Goal: Transaction & Acquisition: Purchase product/service

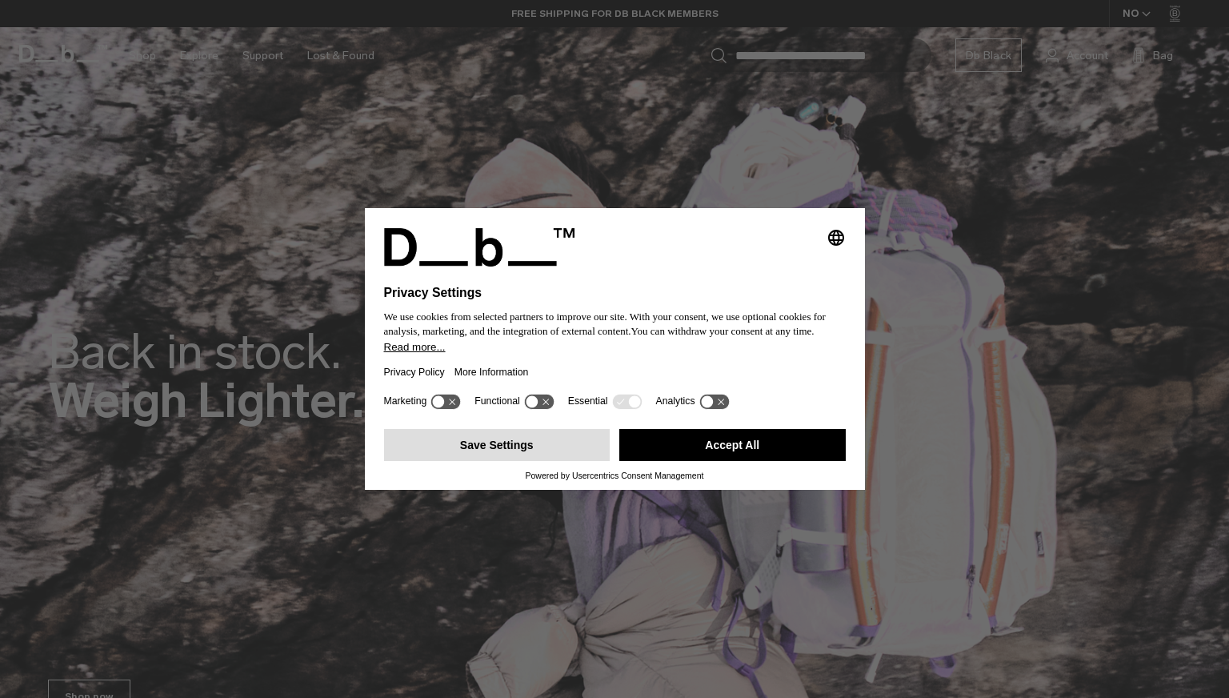
click at [501, 450] on button "Save Settings" at bounding box center [497, 445] width 226 height 32
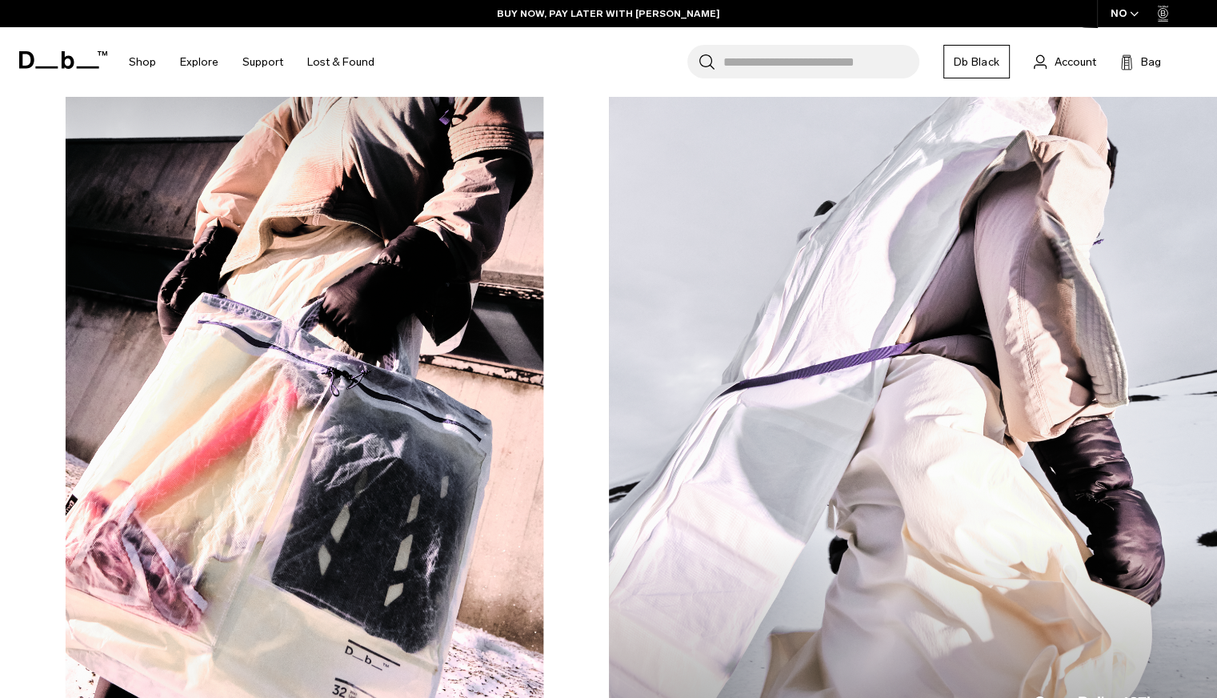
scroll to position [1187, 0]
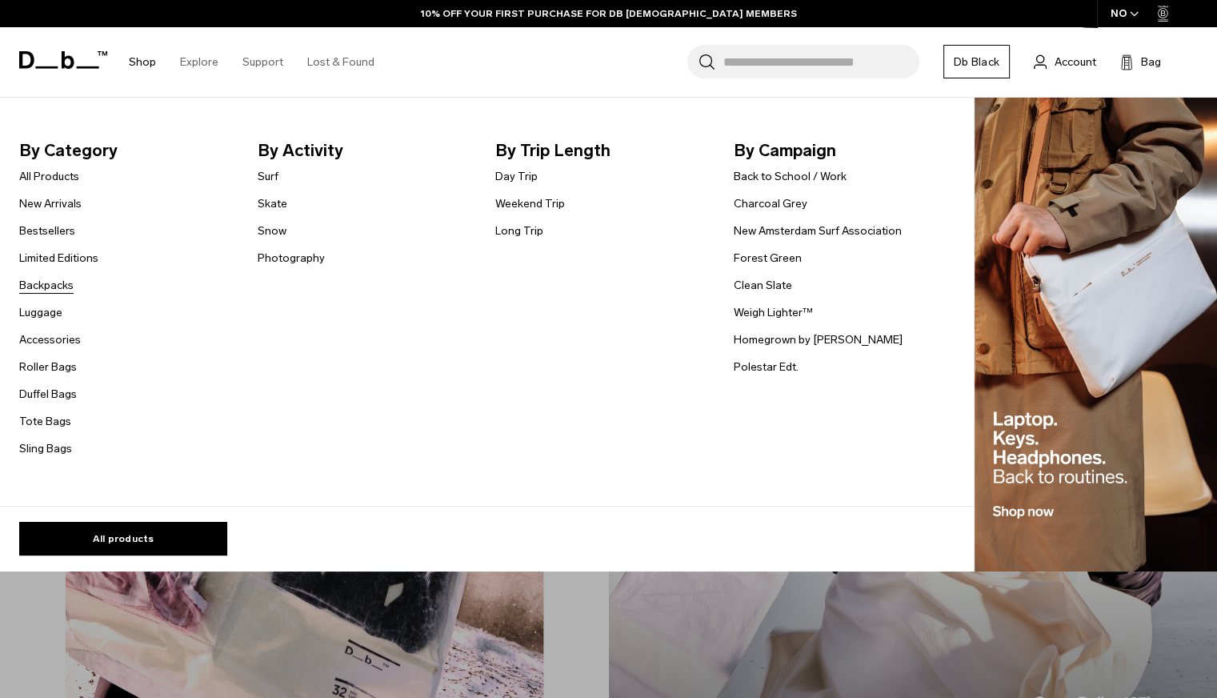
click at [51, 282] on link "Backpacks" at bounding box center [46, 285] width 54 height 17
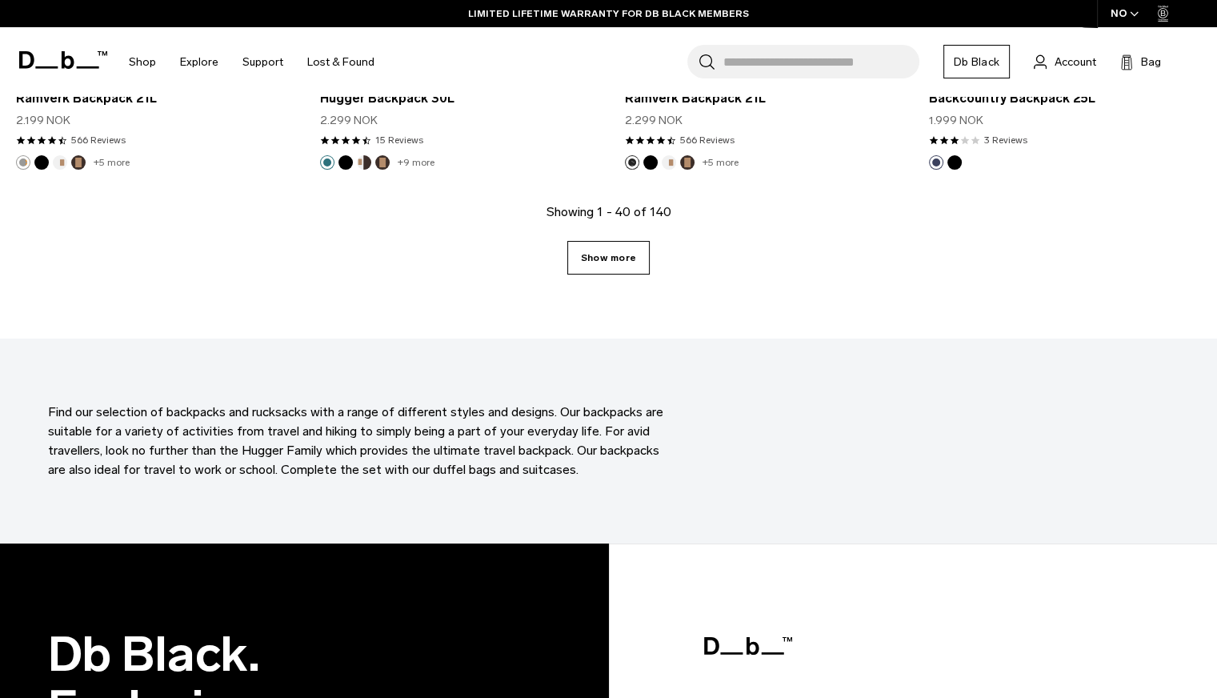
scroll to position [4500, 0]
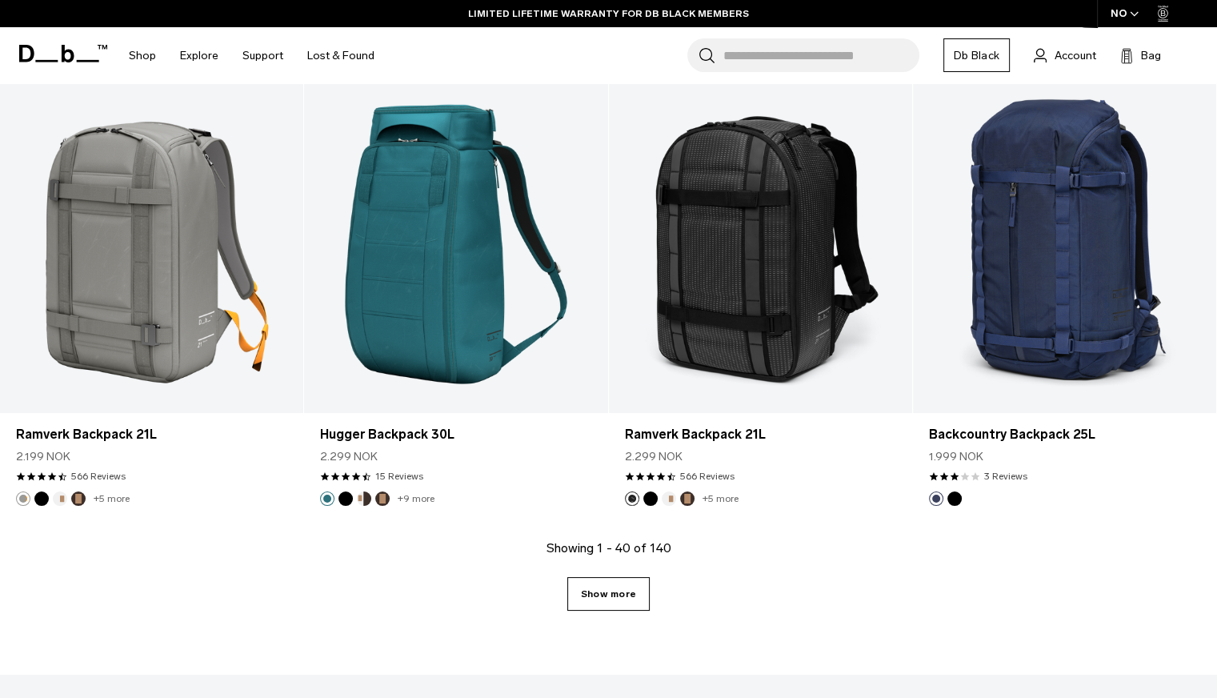
click at [628, 595] on link "Show more" at bounding box center [608, 594] width 82 height 34
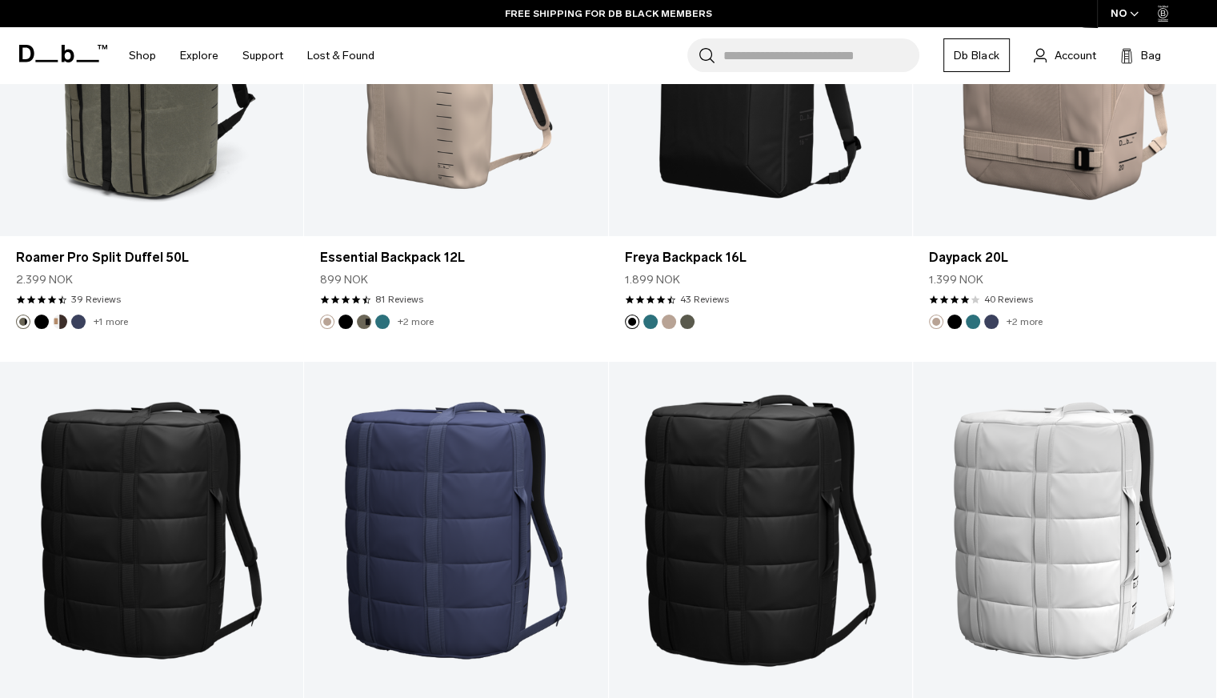
scroll to position [7349, 0]
